Goal: Transaction & Acquisition: Book appointment/travel/reservation

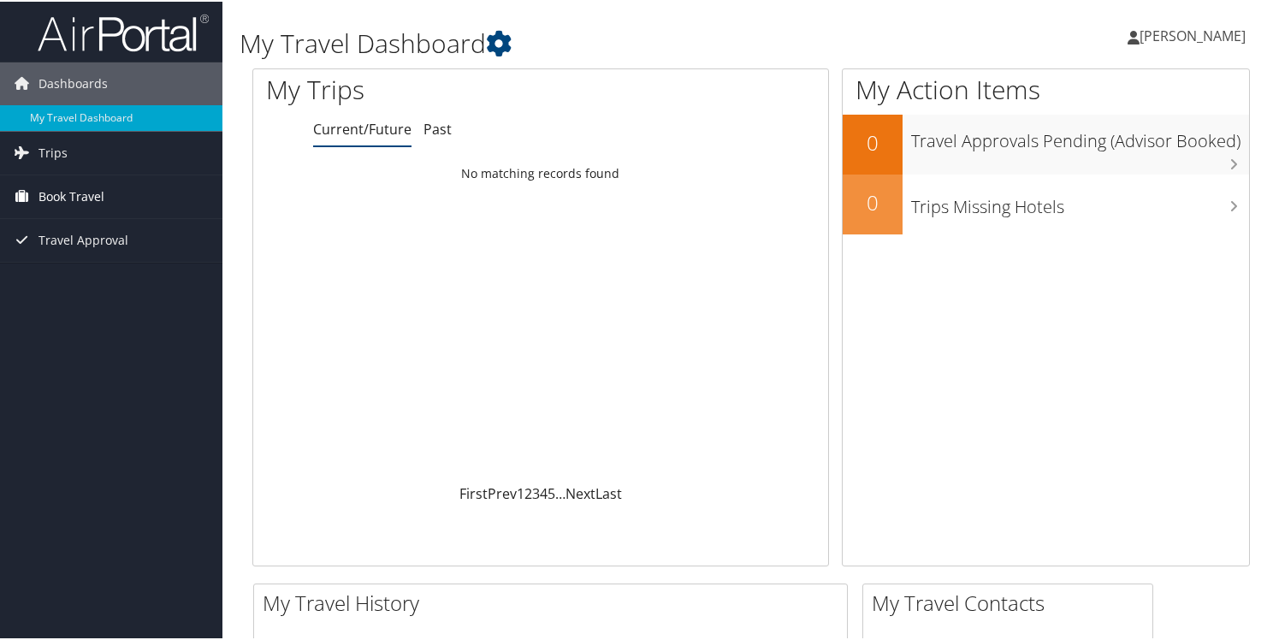
click at [114, 195] on link "Book Travel" at bounding box center [111, 195] width 222 height 43
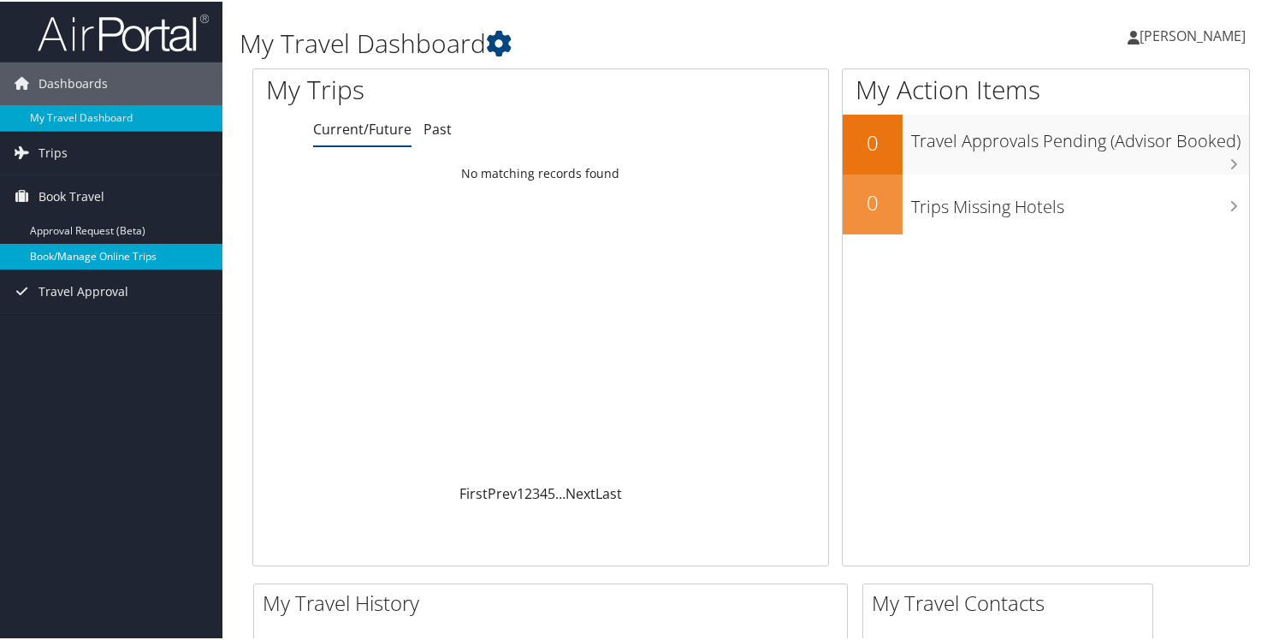
click at [88, 255] on link "Book/Manage Online Trips" at bounding box center [111, 255] width 222 height 26
